Goal: Information Seeking & Learning: Learn about a topic

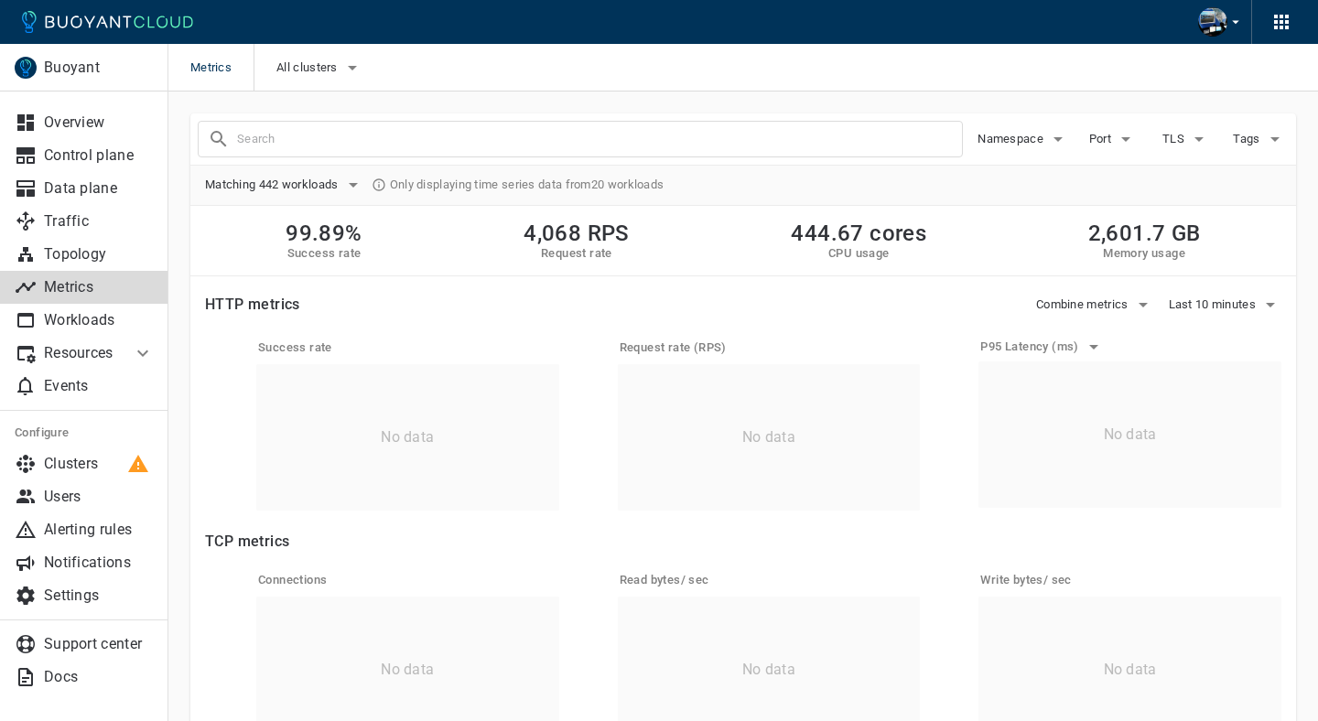
click at [482, 183] on span "Only displaying time series data from 20 workloads" at bounding box center [527, 185] width 275 height 15
click at [441, 183] on span "Only displaying time series data from 20 workloads" at bounding box center [527, 185] width 275 height 15
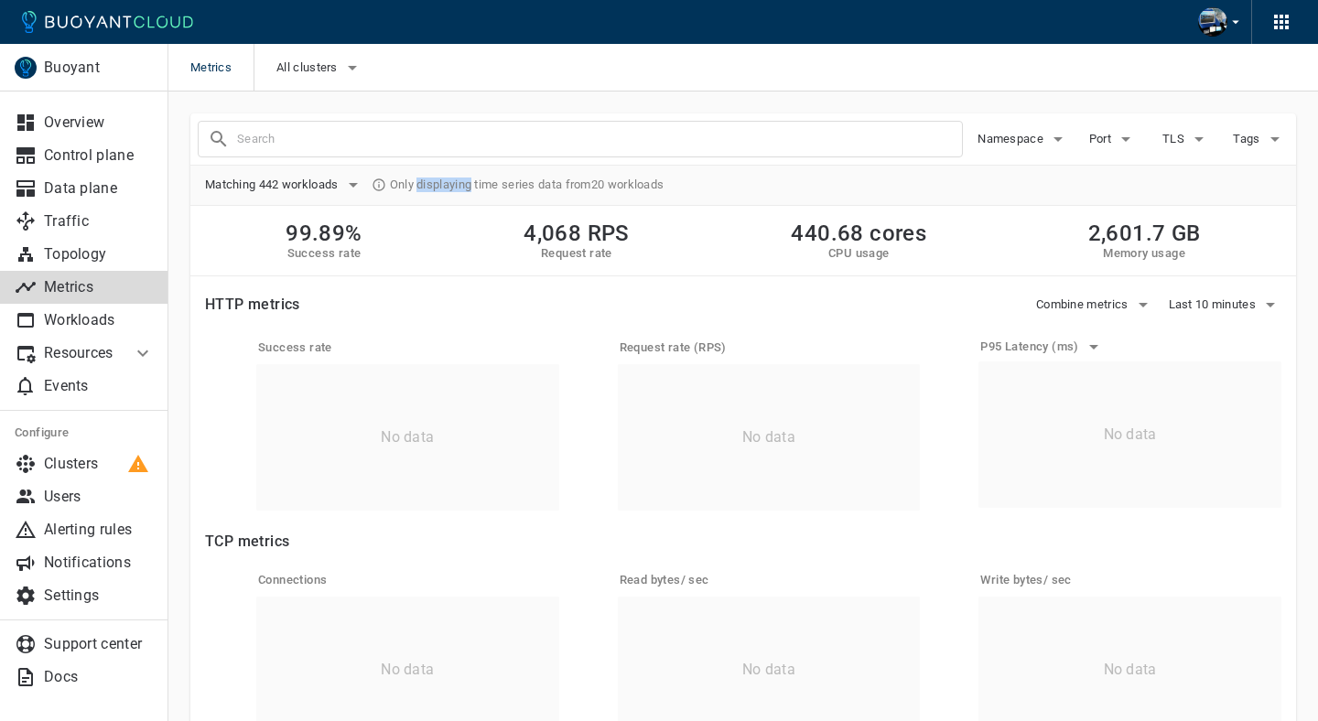
click at [471, 187] on span "Only displaying time series data from 20 workloads" at bounding box center [527, 185] width 275 height 15
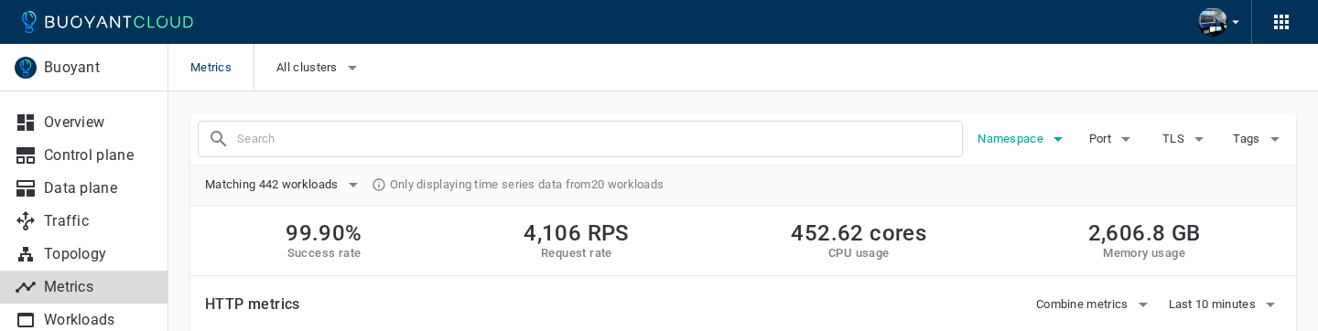
click at [1042, 146] on span "Namespace" at bounding box center [1012, 139] width 70 height 15
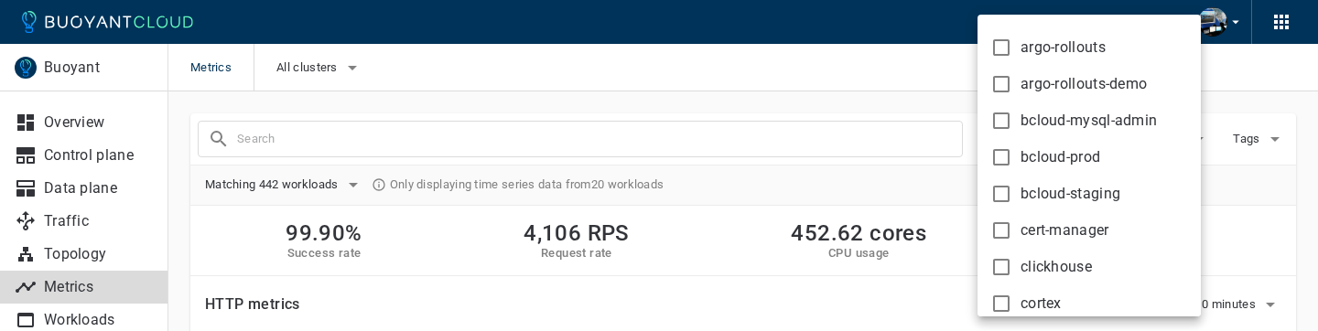
click at [1034, 165] on span "bcloud-prod" at bounding box center [1060, 157] width 80 height 18
click at [1012, 165] on input "bcloud-prod" at bounding box center [1001, 157] width 22 height 22
checkbox input "true"
type input "namespace:bcloud-prod"
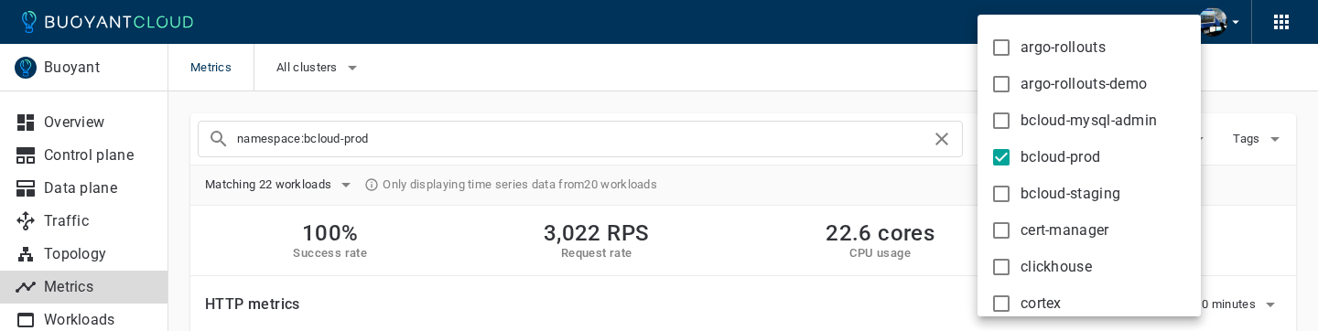
click at [846, 102] on div at bounding box center [659, 165] width 1318 height 331
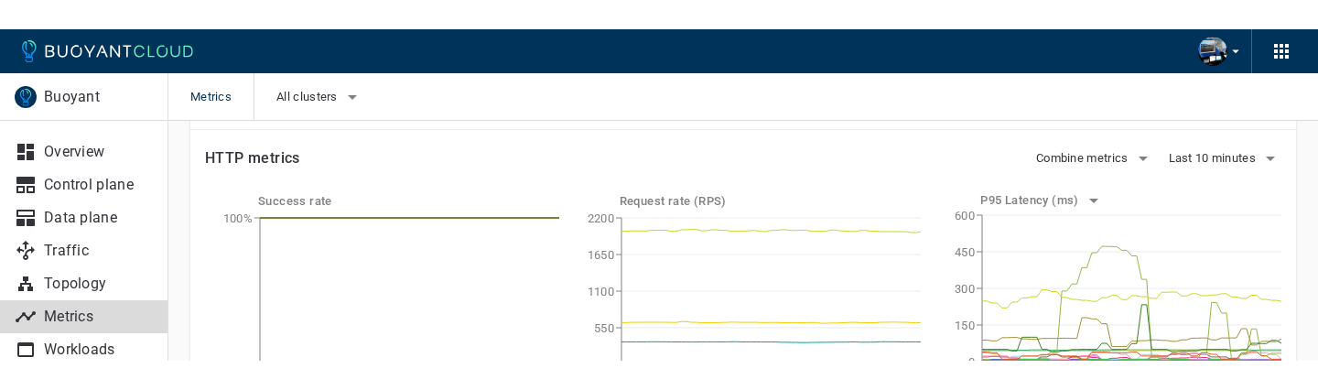
scroll to position [185, 0]
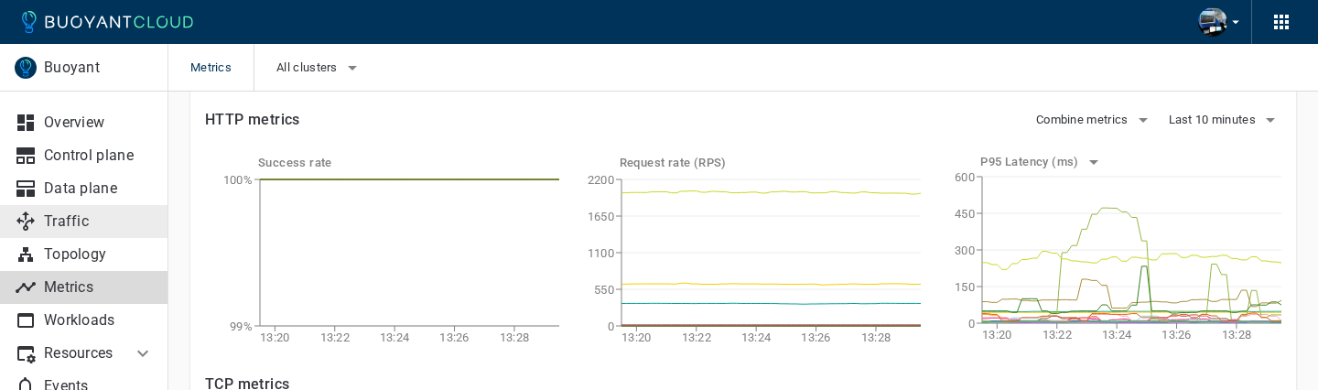
click at [109, 222] on p "Traffic" at bounding box center [99, 221] width 110 height 18
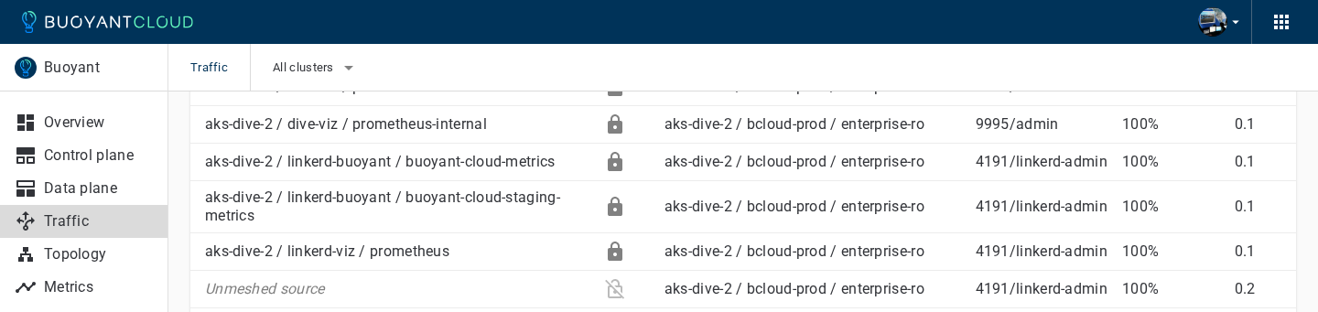
scroll to position [4339, 0]
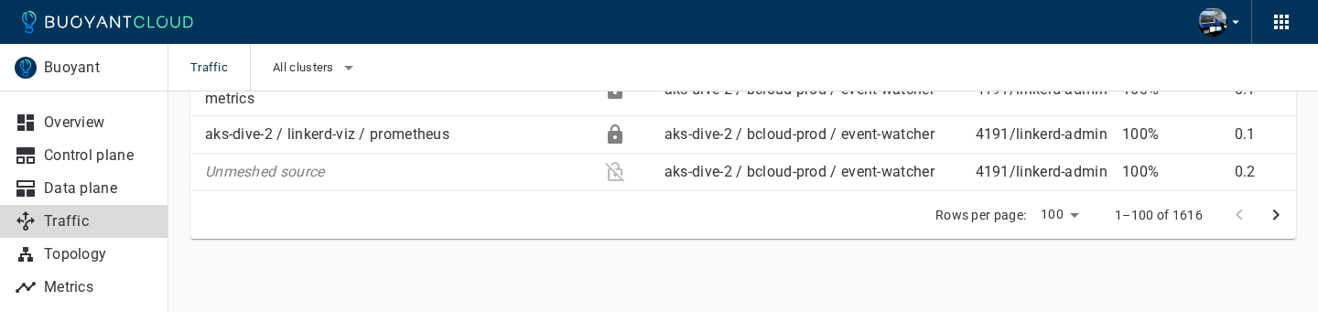
click at [526, 205] on div "Rows per page: 100 100 1–100 of 1616" at bounding box center [742, 215] width 1105 height 48
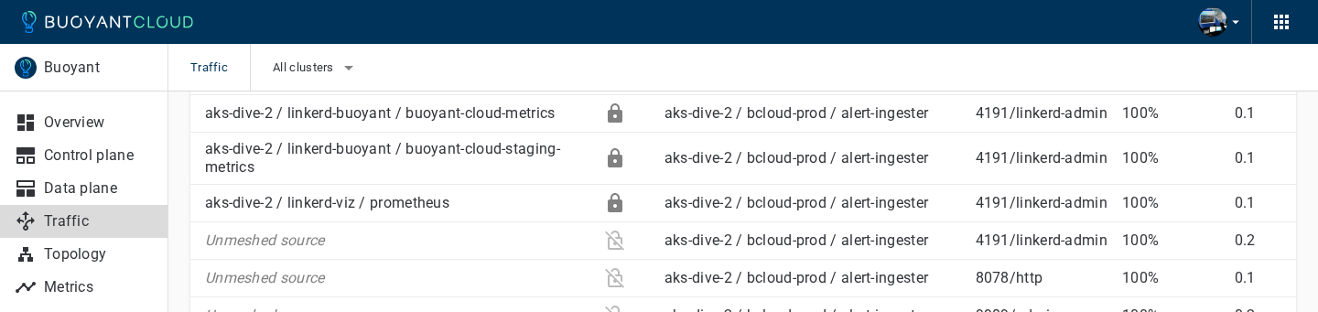
scroll to position [0, 0]
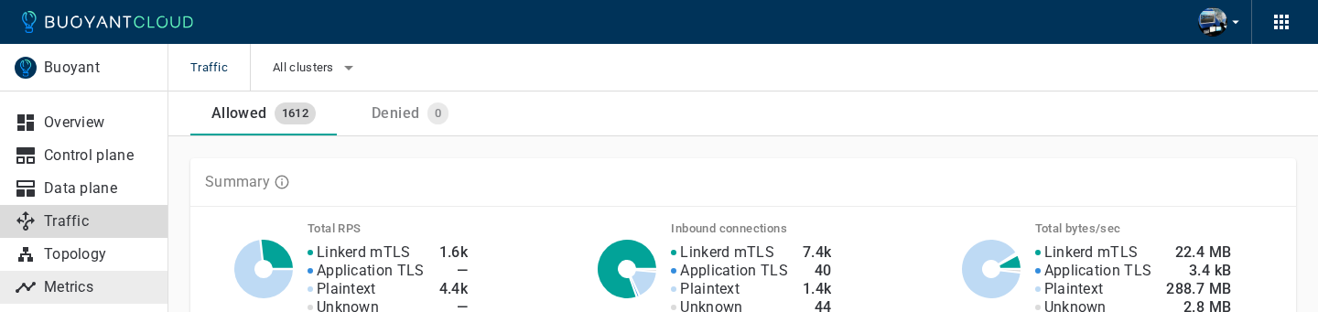
click at [95, 276] on link "Metrics" at bounding box center [84, 287] width 168 height 33
